Goal: Find contact information: Find contact information

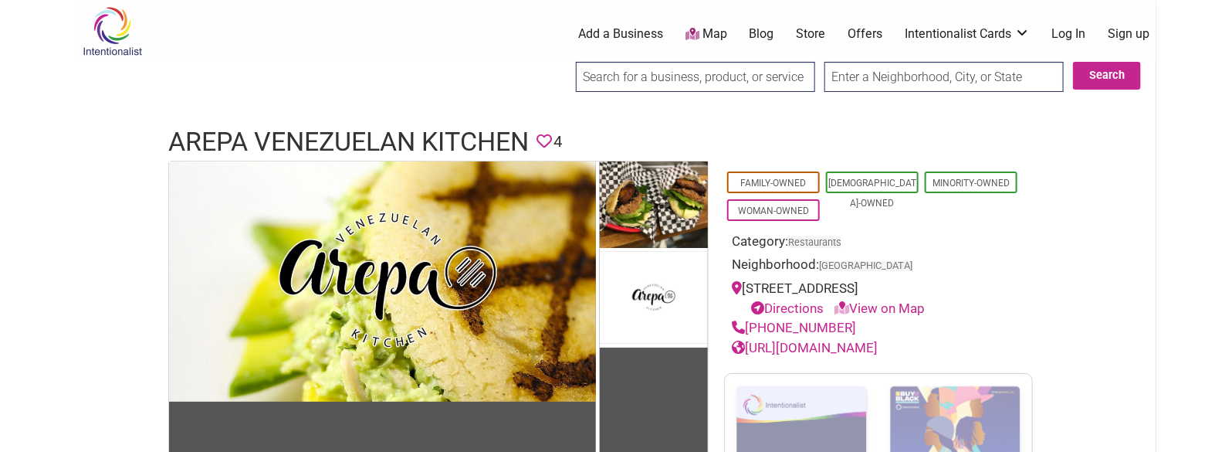
click at [261, 142] on h1 "Arepa Venezuelan Kitchen" at bounding box center [348, 142] width 361 height 37
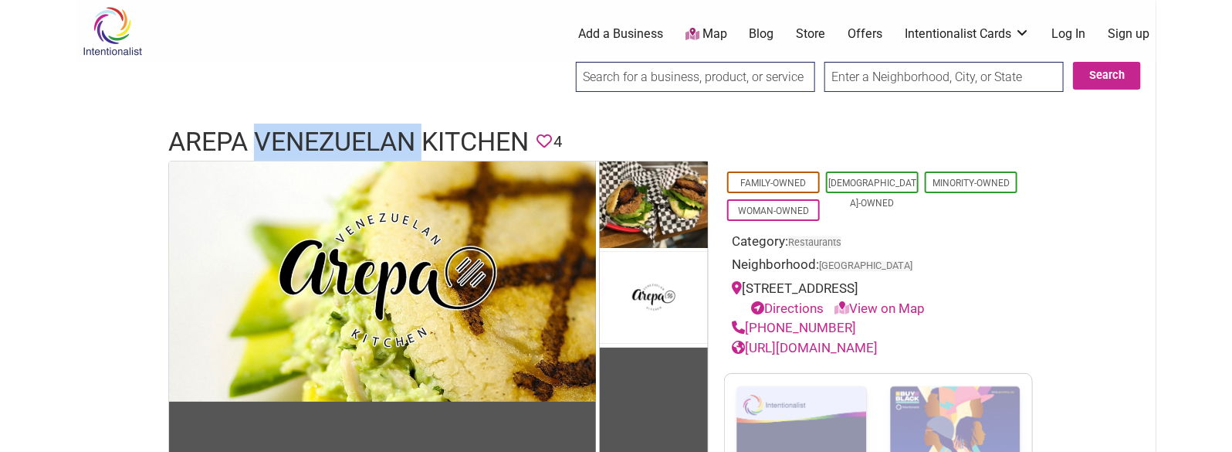
click at [261, 142] on h1 "Arepa Venezuelan Kitchen" at bounding box center [348, 142] width 361 height 37
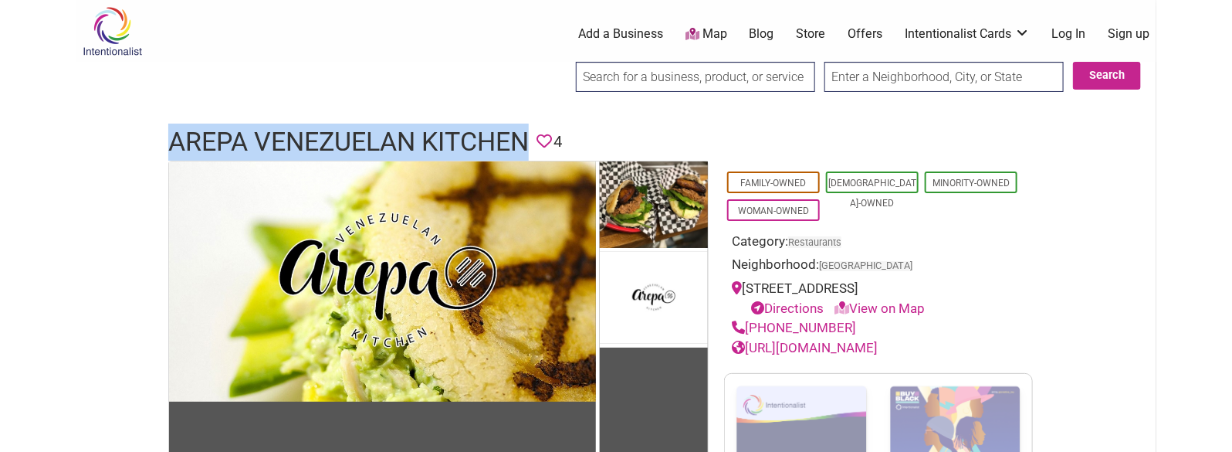
click at [261, 142] on h1 "Arepa Venezuelan Kitchen" at bounding box center [348, 142] width 361 height 37
copy h1 "Arepa Venezuelan Kitchen"
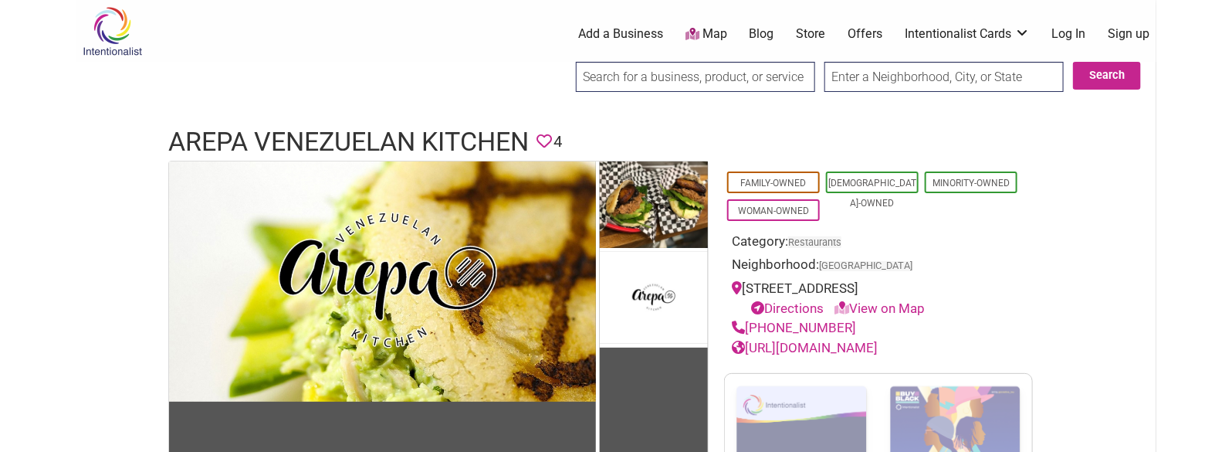
click at [1038, 276] on div "Family-Owned [DEMOGRAPHIC_DATA]-Owned Minority-Owned Woman-Owned Category: Rest…" at bounding box center [879, 352] width 340 height 383
drag, startPoint x: 842, startPoint y: 326, endPoint x: 750, endPoint y: 329, distance: 92.7
click at [750, 329] on div "[PHONE_NUMBER]" at bounding box center [878, 328] width 293 height 20
copy link "[PHONE_NUMBER]"
drag, startPoint x: 927, startPoint y: 349, endPoint x: 918, endPoint y: 346, distance: 9.0
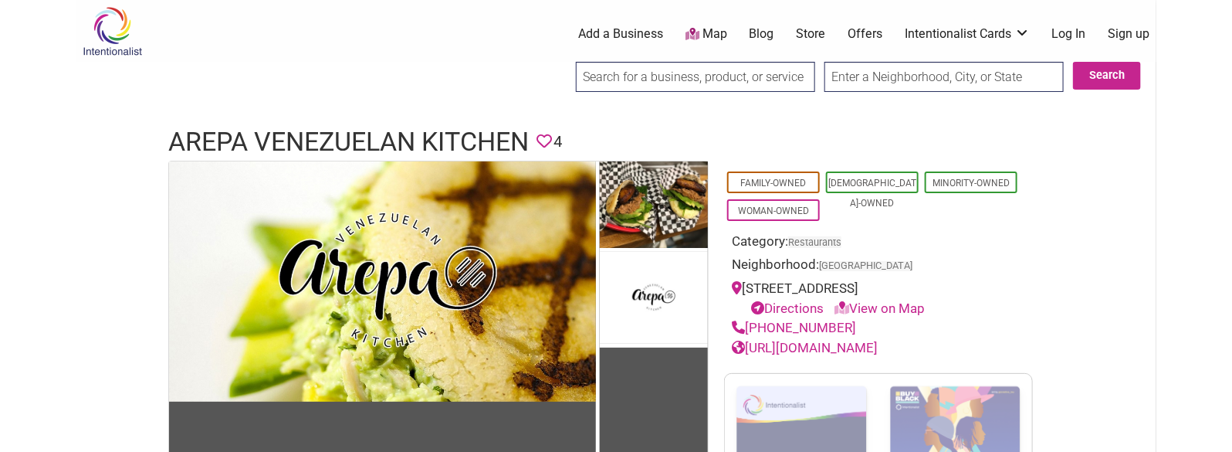
click at [461, 151] on h1 "Arepa Venezuelan Kitchen" at bounding box center [348, 142] width 361 height 37
click at [457, 146] on h1 "Arepa Venezuelan Kitchen" at bounding box center [348, 142] width 361 height 37
click at [456, 145] on h1 "Arepa Venezuelan Kitchen" at bounding box center [348, 142] width 361 height 37
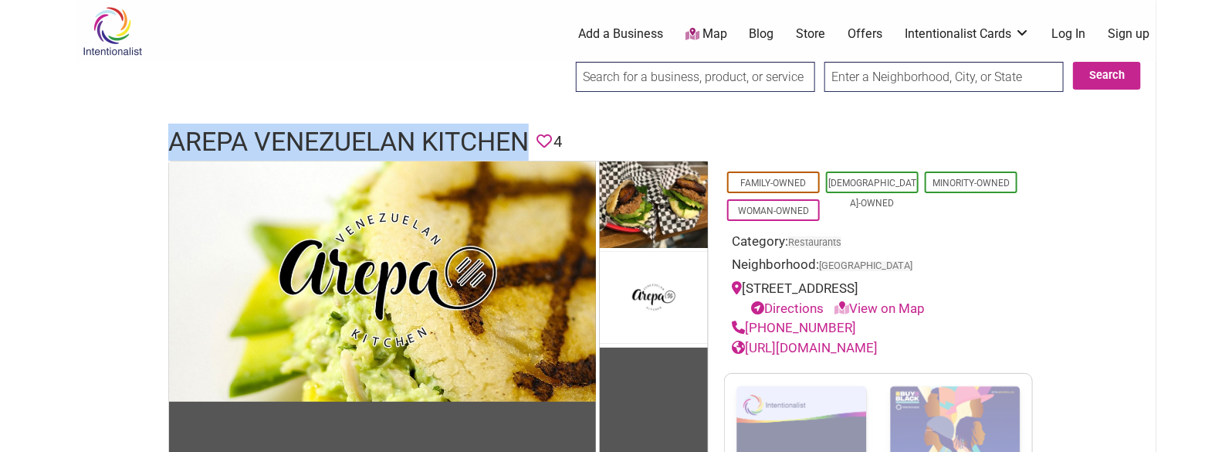
click at [456, 145] on h1 "Arepa Venezuelan Kitchen" at bounding box center [348, 142] width 361 height 37
